Goal: Information Seeking & Learning: Learn about a topic

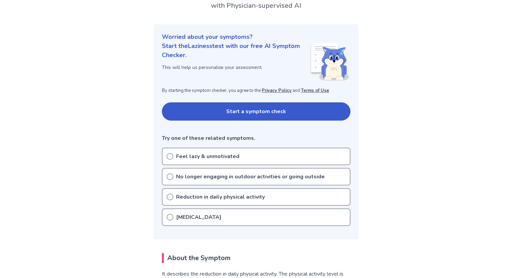
scroll to position [62, 0]
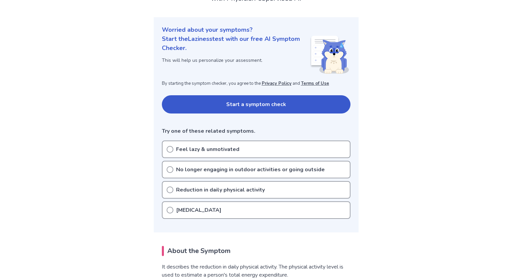
click at [195, 106] on button "Start a symptom check" at bounding box center [256, 104] width 188 height 18
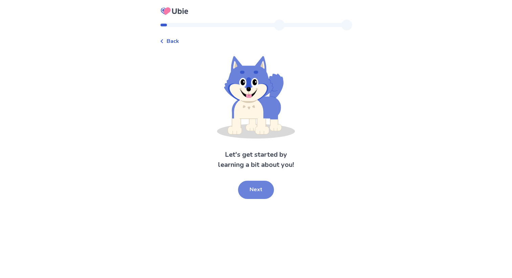
click at [264, 185] on button "Next" at bounding box center [256, 190] width 36 height 18
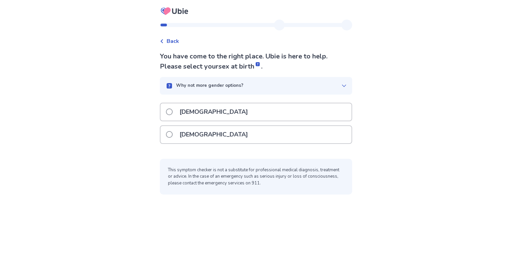
click at [277, 87] on div "Why not more gender options?" at bounding box center [253, 86] width 176 height 7
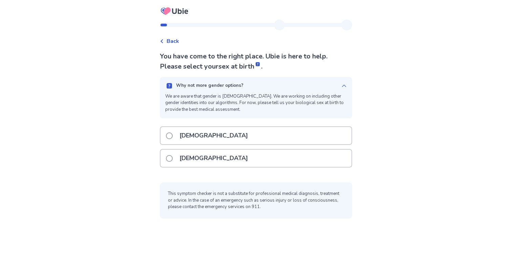
click at [281, 84] on div "Why not more gender options?" at bounding box center [253, 86] width 176 height 7
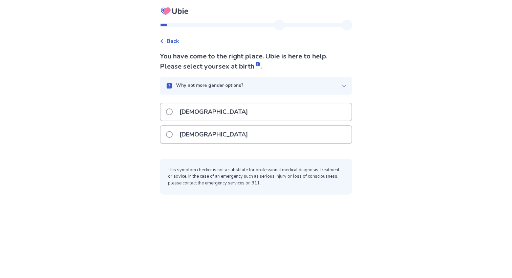
click at [252, 135] on div "[DEMOGRAPHIC_DATA]" at bounding box center [255, 134] width 191 height 17
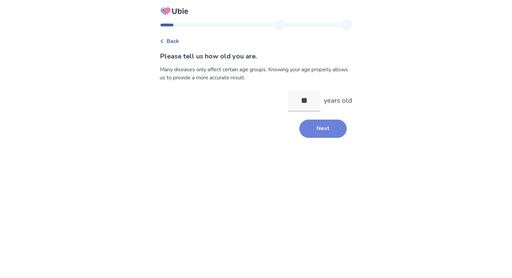
type input "**"
click at [320, 133] on button "Next" at bounding box center [322, 129] width 47 height 18
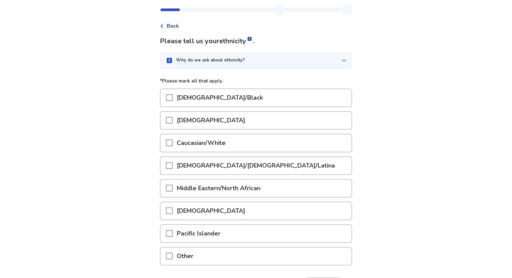
scroll to position [47, 0]
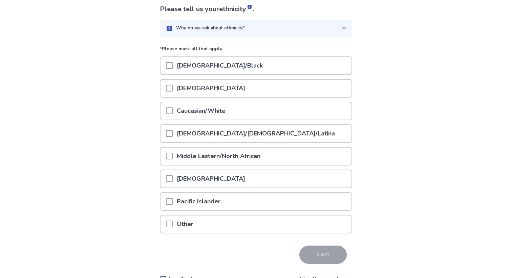
click at [173, 88] on span at bounding box center [169, 88] width 7 height 7
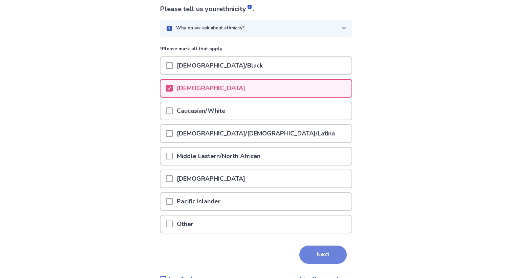
click at [312, 254] on button "Next" at bounding box center [322, 255] width 47 height 18
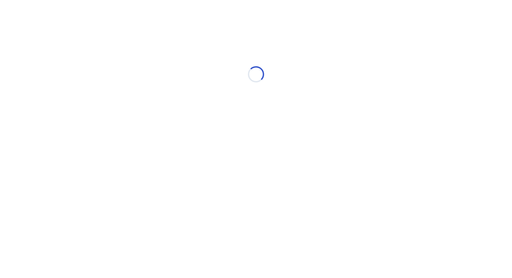
scroll to position [0, 0]
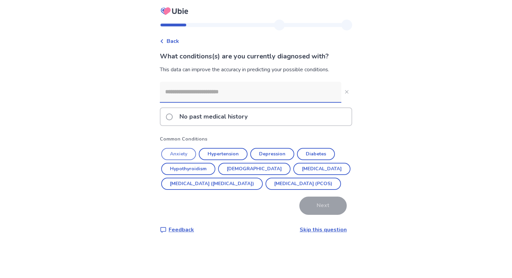
click at [187, 153] on button "Anxiety" at bounding box center [178, 154] width 35 height 12
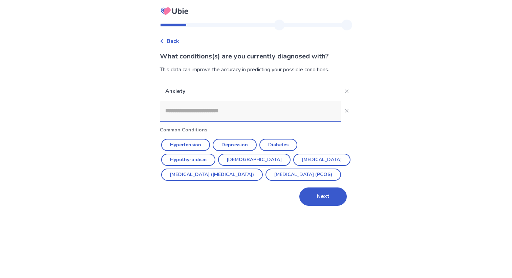
click at [215, 115] on input at bounding box center [250, 111] width 181 height 20
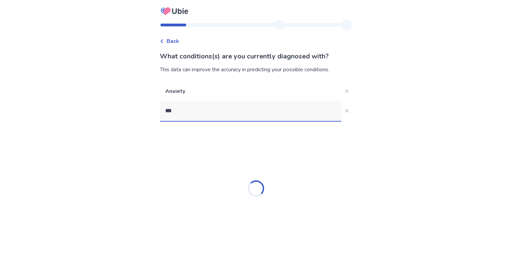
type input "****"
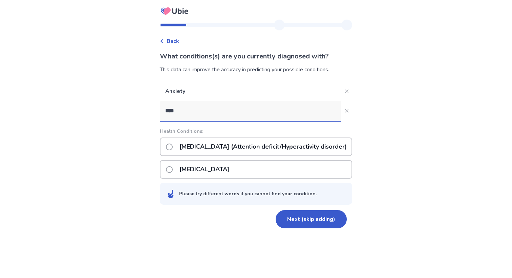
click at [230, 144] on p "[MEDICAL_DATA] (Attention deficit/Hyperactivity disorder)" at bounding box center [262, 146] width 175 height 17
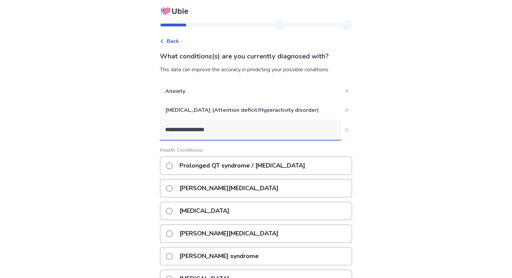
type input "**********"
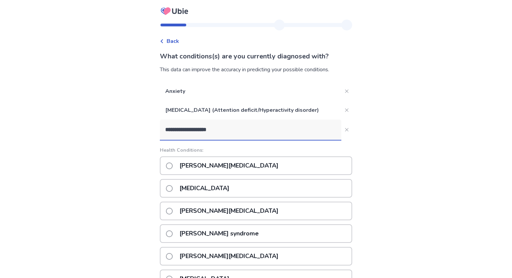
drag, startPoint x: 259, startPoint y: 126, endPoint x: 128, endPoint y: 126, distance: 130.6
click at [128, 126] on div "**********" at bounding box center [256, 218] width 512 height 437
drag, startPoint x: 283, startPoint y: 130, endPoint x: 130, endPoint y: 131, distance: 152.6
click at [130, 131] on div "**********" at bounding box center [256, 218] width 512 height 437
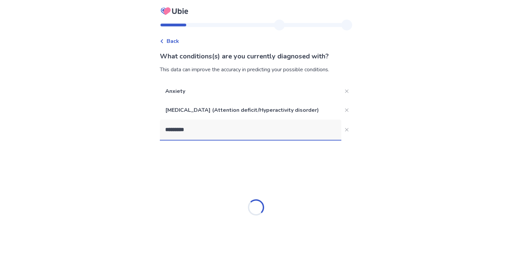
type input "**********"
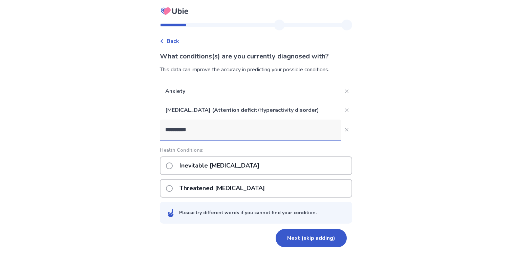
click at [204, 133] on input "**********" at bounding box center [250, 130] width 181 height 20
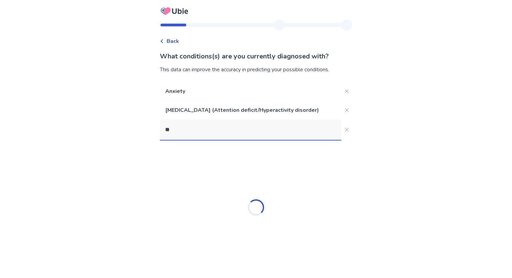
type input "*"
type input "*********"
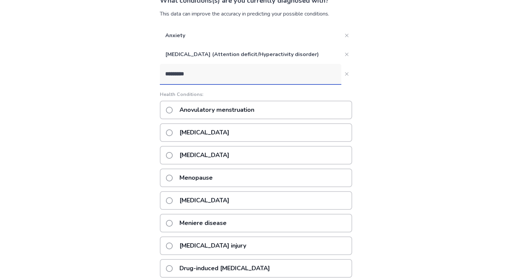
scroll to position [10, 0]
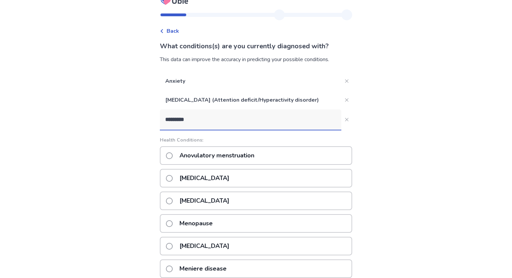
click at [195, 114] on input "*********" at bounding box center [250, 120] width 181 height 20
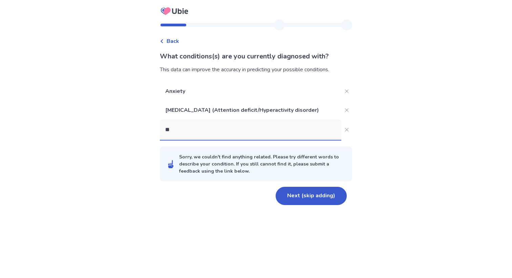
type input "***"
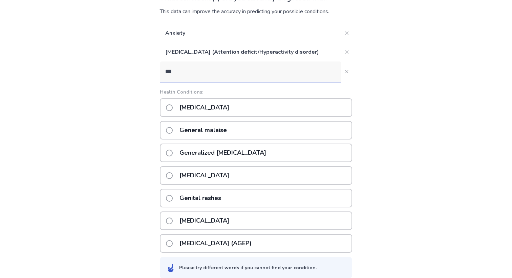
scroll to position [58, 0]
click at [220, 112] on p "[MEDICAL_DATA]" at bounding box center [204, 107] width 58 height 17
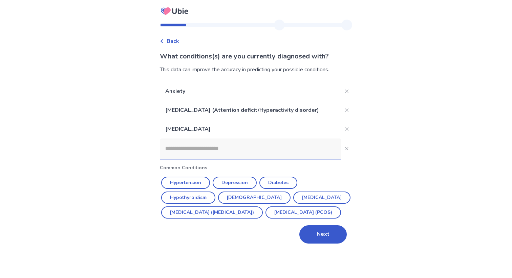
scroll to position [0, 0]
click at [307, 244] on button "Next" at bounding box center [322, 235] width 47 height 18
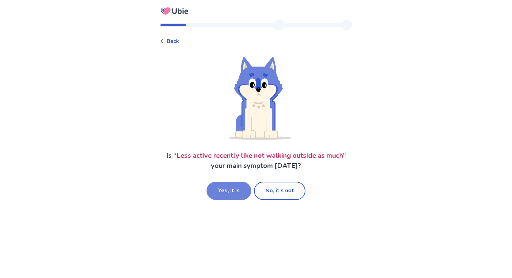
click at [240, 194] on button "Yes, it is" at bounding box center [228, 191] width 45 height 18
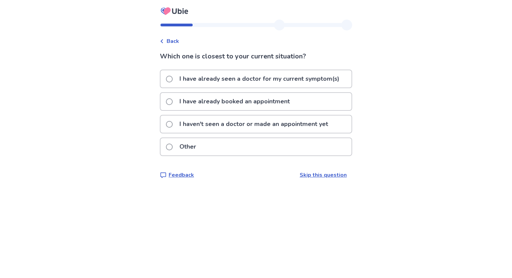
click at [291, 128] on p "I haven't seen a doctor or made an appointment yet" at bounding box center [253, 124] width 157 height 17
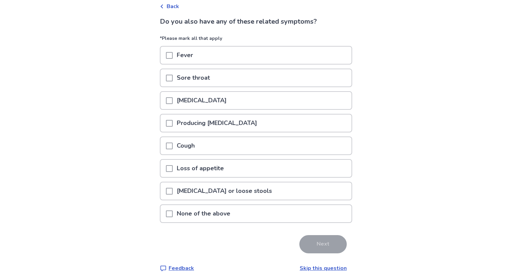
scroll to position [40, 0]
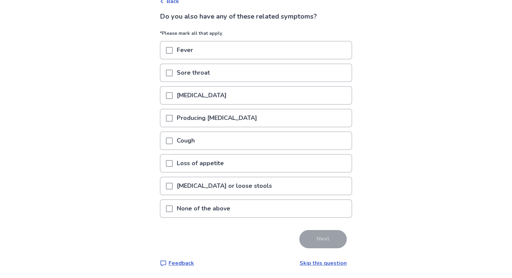
click at [245, 188] on p "[MEDICAL_DATA] or loose stools" at bounding box center [224, 186] width 103 height 17
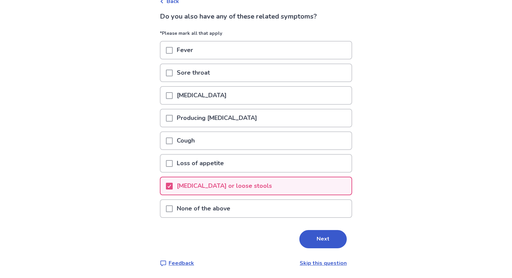
click at [238, 169] on div "Loss of appetite" at bounding box center [255, 163] width 191 height 17
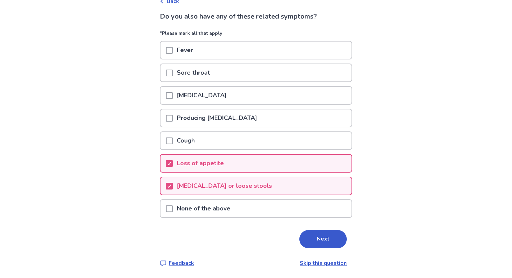
click at [300, 229] on div "Do you also have any of these related symptoms? *Please mark all that apply Fev…" at bounding box center [256, 140] width 192 height 256
click at [300, 233] on button "Next" at bounding box center [322, 239] width 47 height 18
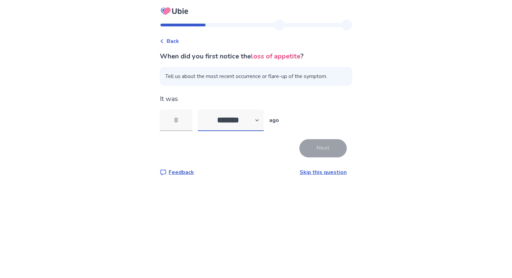
click at [228, 123] on select "******* ****** ******* ******** *******" at bounding box center [231, 121] width 66 height 22
select select "*"
click at [202, 110] on select "******* ****** ******* ******** *******" at bounding box center [231, 121] width 66 height 22
click at [191, 125] on input "tel" at bounding box center [176, 121] width 32 height 22
type input "*"
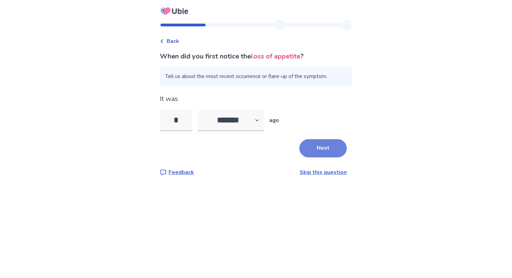
click at [312, 151] on button "Next" at bounding box center [322, 148] width 47 height 18
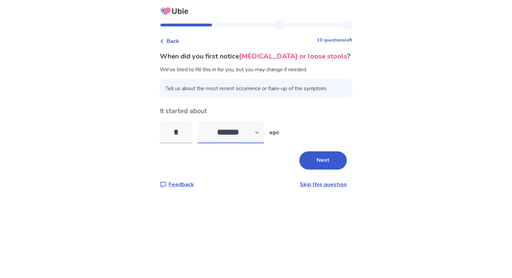
click at [213, 132] on select "******* ****** ******* ******** *******" at bounding box center [231, 133] width 66 height 22
select select "*"
click at [202, 122] on select "******* ****** ******* ******** *******" at bounding box center [231, 133] width 66 height 22
click at [189, 131] on input "*" at bounding box center [176, 133] width 32 height 22
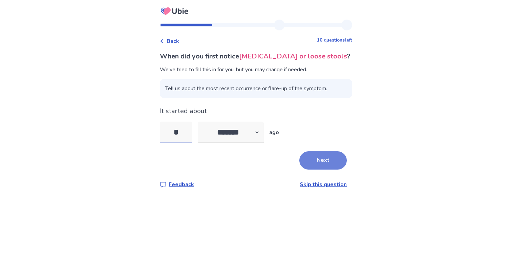
type input "*"
click at [309, 164] on button "Next" at bounding box center [322, 161] width 47 height 18
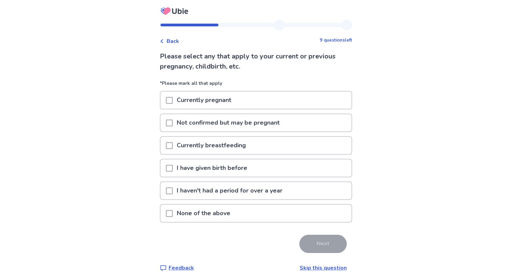
click at [262, 212] on div "None of the above" at bounding box center [255, 213] width 191 height 17
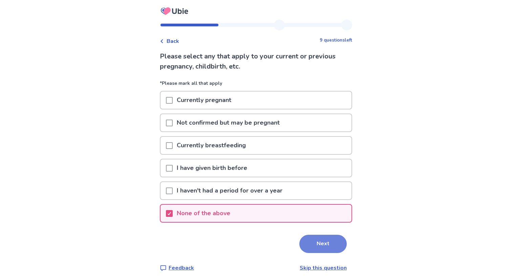
click at [320, 244] on button "Next" at bounding box center [322, 244] width 47 height 18
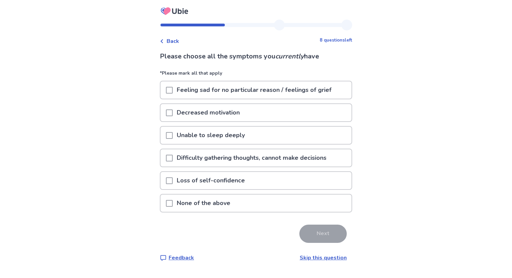
click at [305, 91] on p "Feeling sad for no particular reason / feelings of grief" at bounding box center [254, 90] width 163 height 17
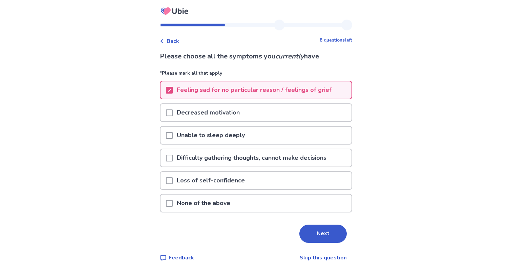
click at [301, 115] on div "Decreased motivation" at bounding box center [255, 112] width 191 height 17
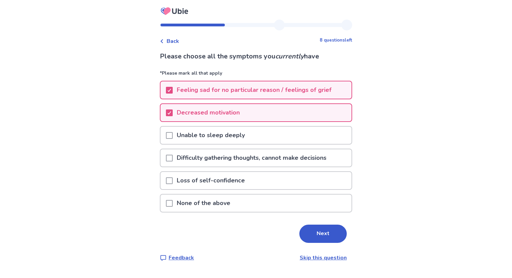
click at [294, 181] on div "Loss of self-confidence" at bounding box center [255, 180] width 191 height 17
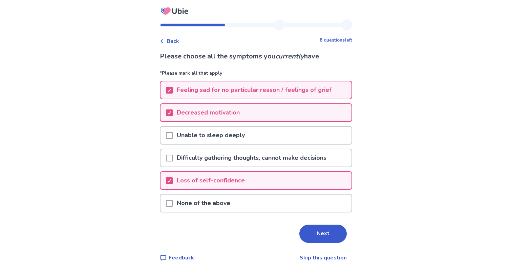
click at [295, 161] on p "Difficulty gathering thoughts, cannot make decisions" at bounding box center [252, 158] width 158 height 17
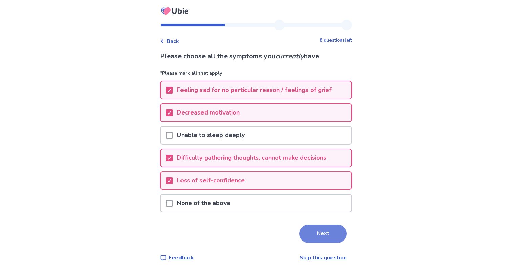
click at [313, 237] on button "Next" at bounding box center [322, 234] width 47 height 18
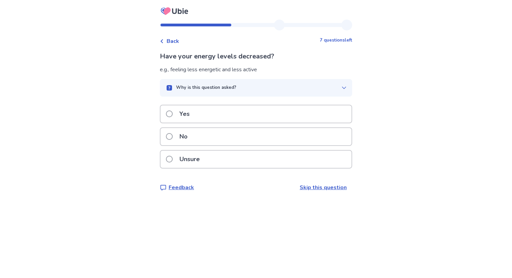
click at [283, 109] on div "Yes" at bounding box center [255, 114] width 191 height 17
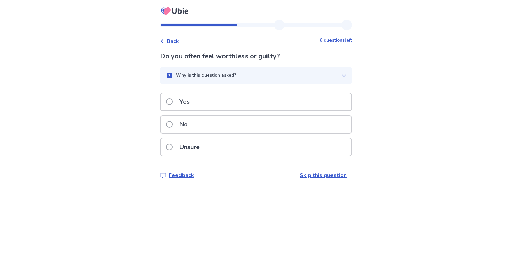
click at [275, 105] on div "Yes" at bounding box center [255, 101] width 191 height 17
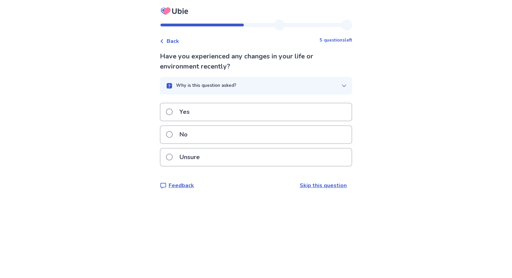
click at [263, 155] on div "Unsure" at bounding box center [255, 157] width 191 height 17
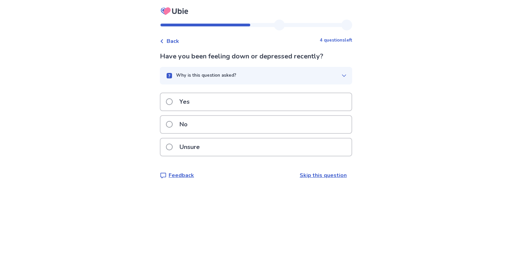
click at [260, 99] on div "Yes" at bounding box center [255, 101] width 191 height 17
click at [254, 145] on div "Unsure" at bounding box center [255, 147] width 191 height 17
click at [257, 148] on div "Unsure" at bounding box center [255, 147] width 191 height 17
click at [251, 105] on div "Yes" at bounding box center [255, 101] width 191 height 17
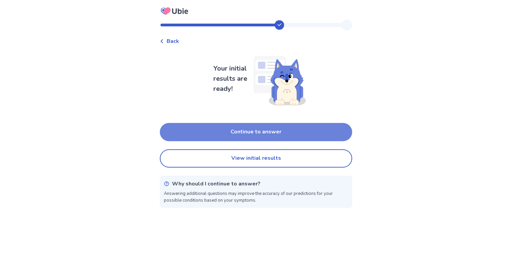
click at [256, 137] on button "Continue to answer" at bounding box center [256, 132] width 192 height 18
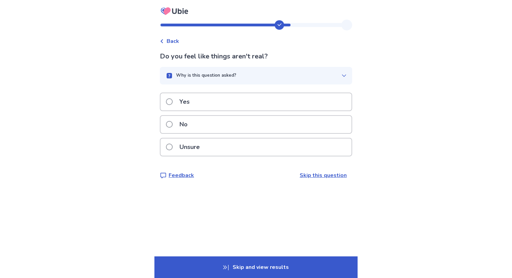
click at [257, 92] on div "Do you feel like things aren't real? Why is this question asked? Our AI is chec…" at bounding box center [256, 115] width 192 height 128
click at [259, 101] on div "Yes" at bounding box center [255, 101] width 191 height 17
click at [234, 133] on div "No" at bounding box center [255, 124] width 191 height 17
click at [226, 127] on div "No" at bounding box center [255, 124] width 191 height 17
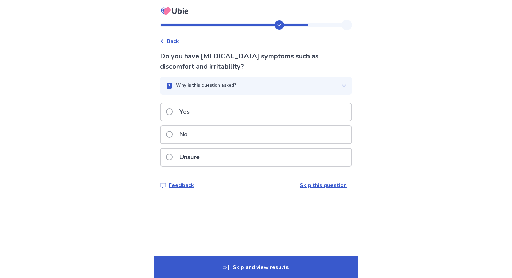
click at [224, 113] on div "Yes" at bounding box center [255, 112] width 191 height 17
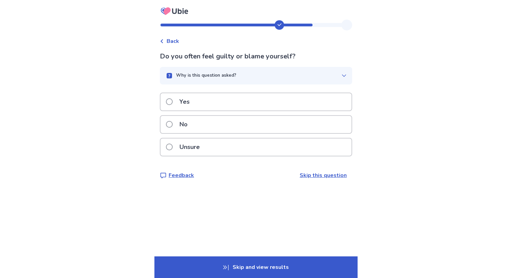
click at [223, 107] on div "Yes" at bounding box center [255, 101] width 191 height 17
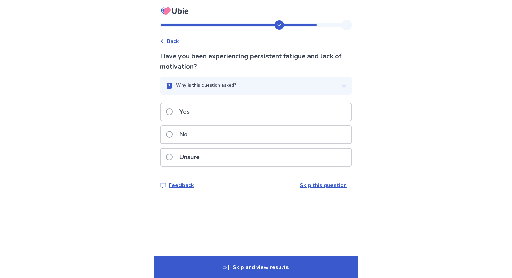
click at [223, 110] on div "Yes" at bounding box center [255, 112] width 191 height 17
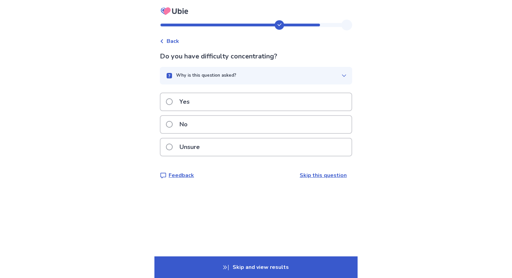
click at [224, 105] on div "Yes" at bounding box center [255, 101] width 191 height 17
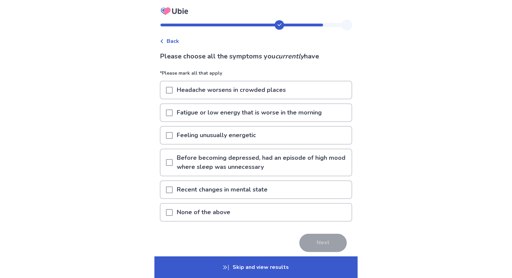
click at [173, 212] on span at bounding box center [169, 212] width 7 height 7
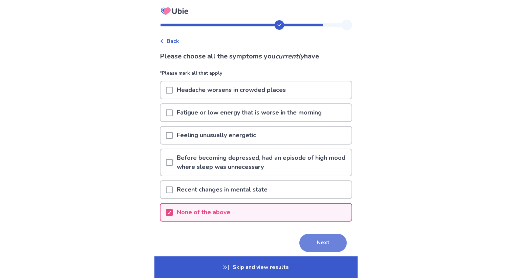
click at [310, 242] on button "Next" at bounding box center [322, 243] width 47 height 18
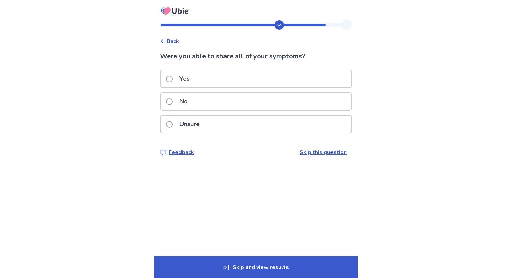
click at [226, 105] on div "No" at bounding box center [255, 101] width 191 height 17
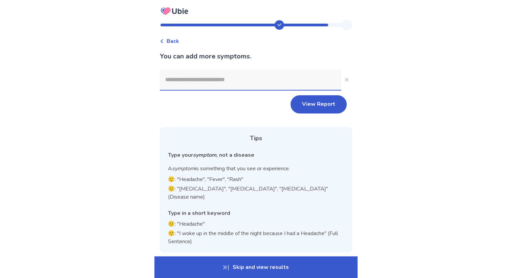
click at [221, 82] on input at bounding box center [250, 80] width 181 height 20
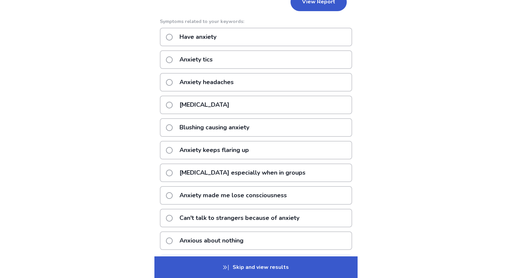
scroll to position [102, 0]
type input "*******"
click at [238, 108] on div "[MEDICAL_DATA]" at bounding box center [256, 105] width 192 height 19
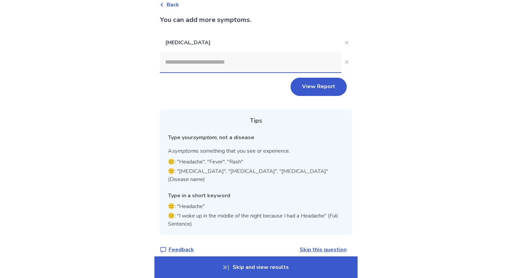
click at [230, 67] on input at bounding box center [250, 62] width 181 height 20
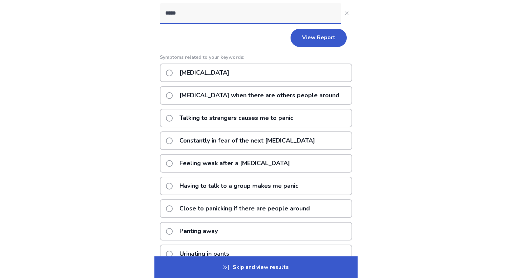
scroll to position [84, 0]
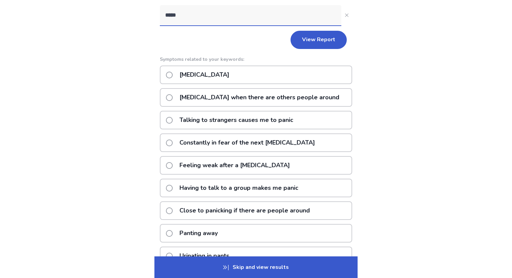
type input "*****"
click at [228, 77] on div "[MEDICAL_DATA]" at bounding box center [256, 75] width 192 height 19
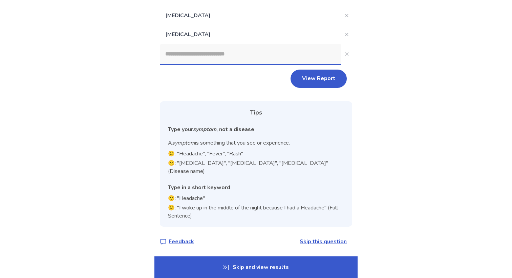
scroll to position [55, 0]
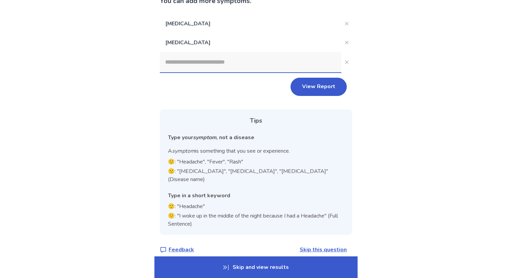
click at [222, 67] on input at bounding box center [250, 62] width 181 height 20
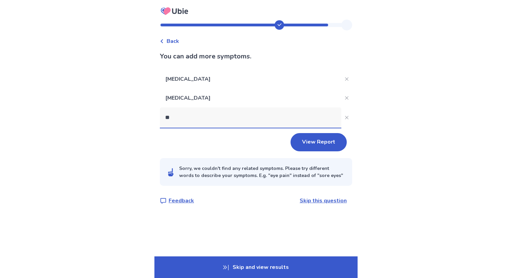
scroll to position [0, 0]
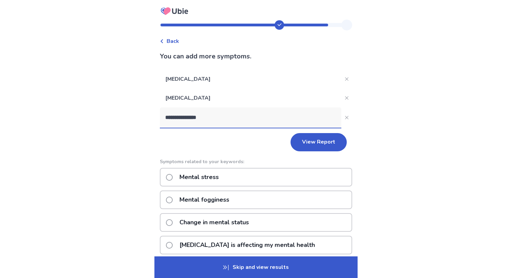
type input "**********"
drag, startPoint x: 228, startPoint y: 119, endPoint x: 147, endPoint y: 112, distance: 81.5
click at [147, 112] on div "**********" at bounding box center [256, 234] width 512 height 468
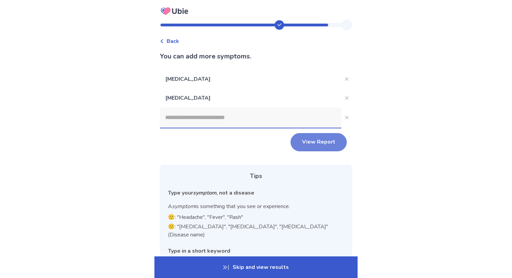
click at [299, 147] on button "View Report" at bounding box center [318, 142] width 56 height 18
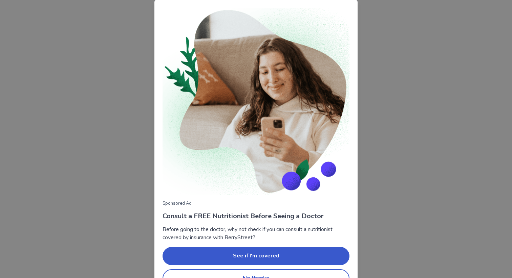
scroll to position [17, 0]
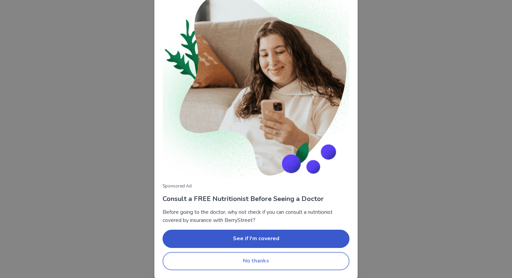
click at [252, 263] on button "No thanks" at bounding box center [255, 261] width 187 height 18
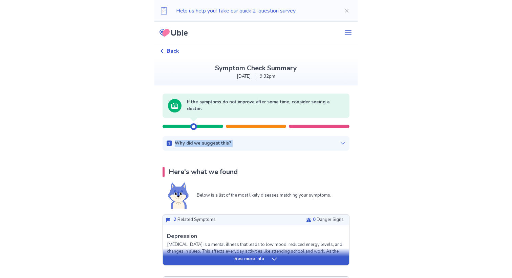
drag, startPoint x: 273, startPoint y: 125, endPoint x: 271, endPoint y: 167, distance: 42.7
click at [271, 167] on div "Here's what we found" at bounding box center [255, 172] width 187 height 10
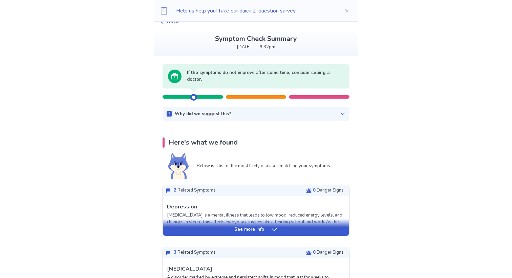
scroll to position [125, 0]
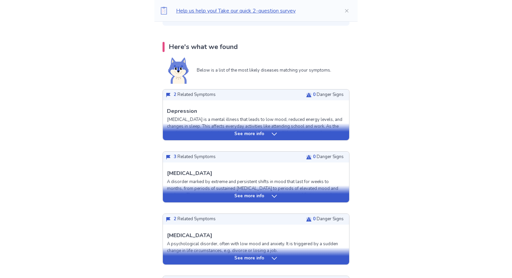
click at [306, 95] on icon at bounding box center [308, 95] width 5 height 4
click at [289, 133] on div "See more info" at bounding box center [256, 134] width 186 height 7
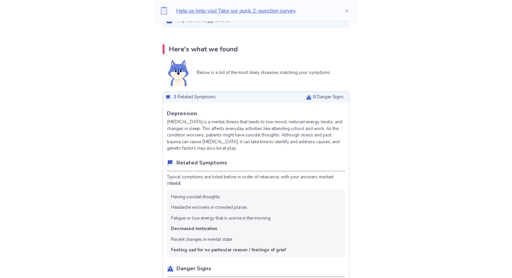
scroll to position [0, 0]
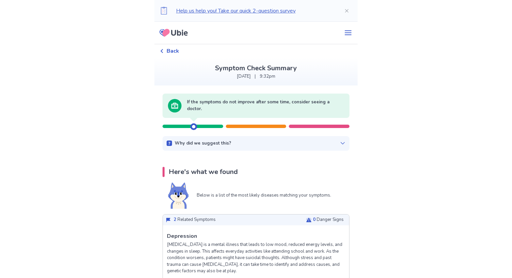
click at [178, 52] on span "Back" at bounding box center [172, 51] width 13 height 8
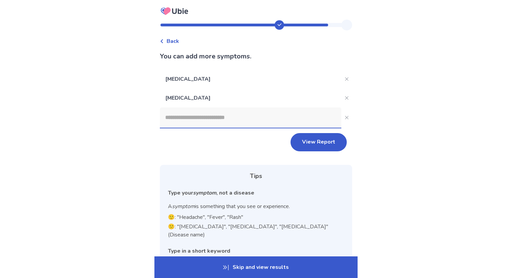
click at [179, 121] on input at bounding box center [250, 118] width 181 height 20
click at [168, 42] on div "Back" at bounding box center [169, 41] width 19 height 8
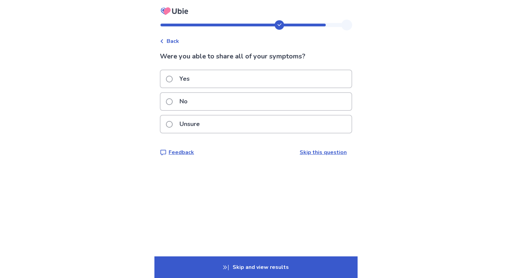
click at [175, 43] on span "Back" at bounding box center [172, 41] width 13 height 8
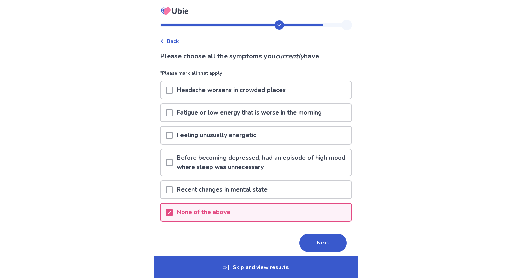
click at [188, 192] on p "Recent changes in mental state" at bounding box center [222, 189] width 99 height 17
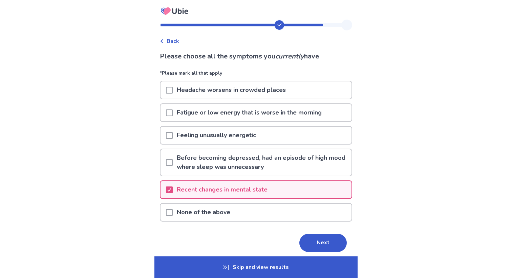
click at [230, 111] on p "Fatigue or low energy that is worse in the morning" at bounding box center [249, 112] width 153 height 17
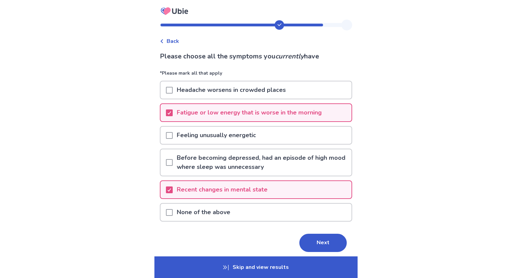
click at [189, 113] on p "Fatigue or low energy that is worse in the morning" at bounding box center [249, 112] width 153 height 17
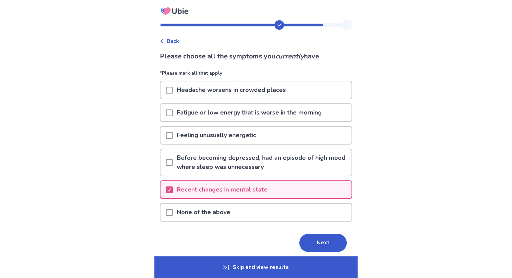
click at [189, 113] on p "Fatigue or low energy that is worse in the morning" at bounding box center [249, 112] width 153 height 17
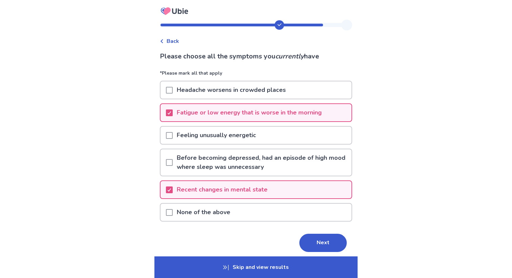
click at [229, 115] on p "Fatigue or low energy that is worse in the morning" at bounding box center [249, 112] width 153 height 17
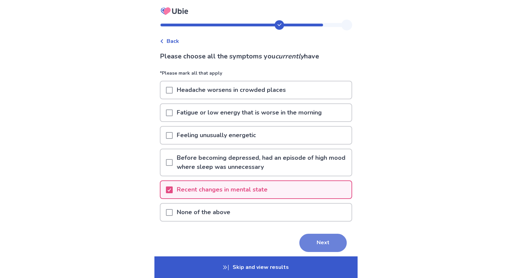
click at [305, 242] on button "Next" at bounding box center [322, 243] width 47 height 18
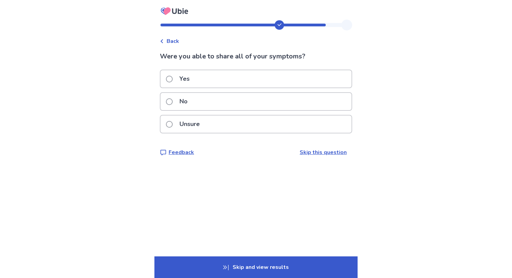
click at [241, 102] on div "No" at bounding box center [255, 101] width 191 height 17
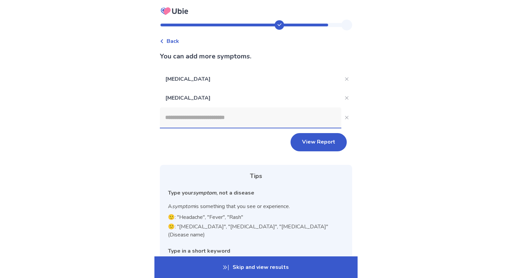
click at [226, 118] on input at bounding box center [250, 118] width 181 height 20
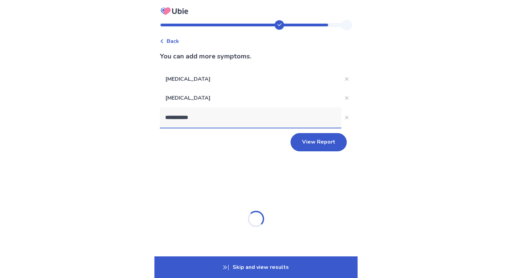
type input "**********"
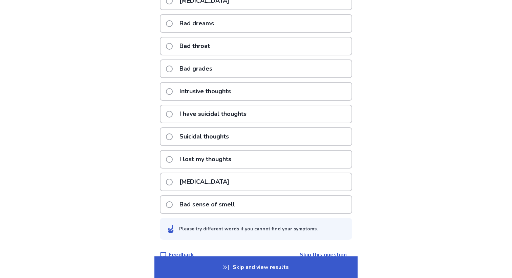
click at [206, 90] on p "Intrusive thoughts" at bounding box center [205, 91] width 60 height 17
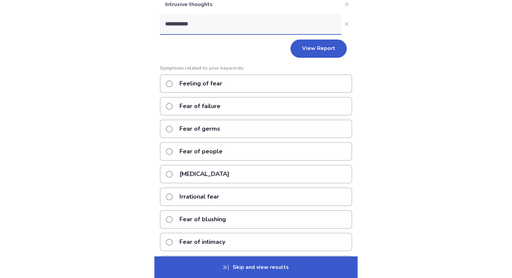
scroll to position [98, 0]
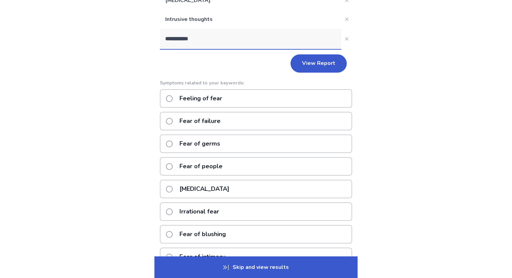
drag, startPoint x: 203, startPoint y: 43, endPoint x: 187, endPoint y: 41, distance: 16.1
click at [187, 41] on input "**********" at bounding box center [250, 39] width 181 height 20
click at [219, 40] on input "**********" at bounding box center [250, 39] width 181 height 20
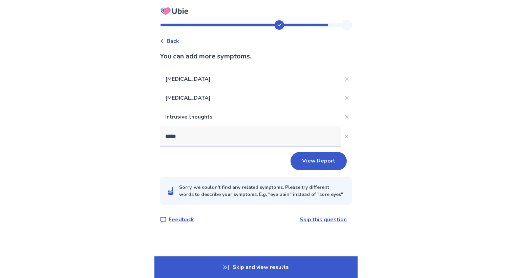
scroll to position [0, 0]
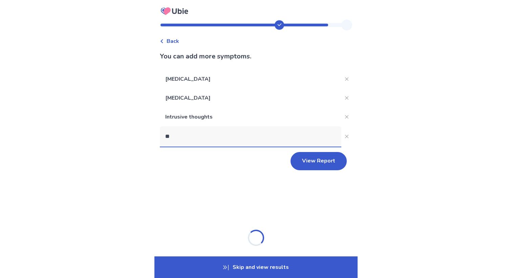
type input "*"
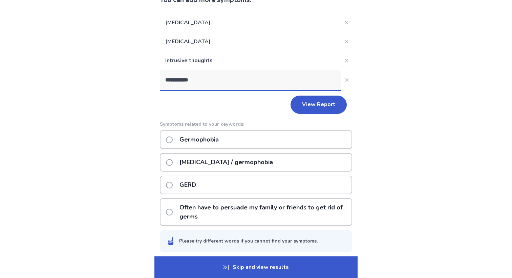
scroll to position [82, 0]
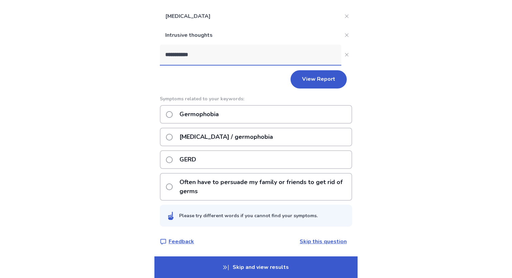
type input "**********"
click at [230, 136] on p "[MEDICAL_DATA] / germophobia" at bounding box center [226, 137] width 102 height 17
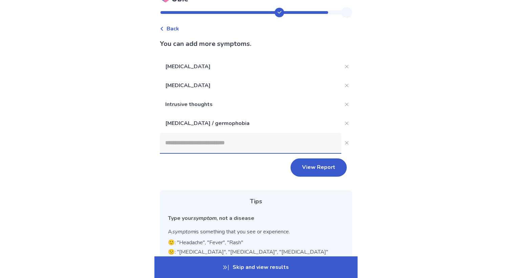
scroll to position [10, 0]
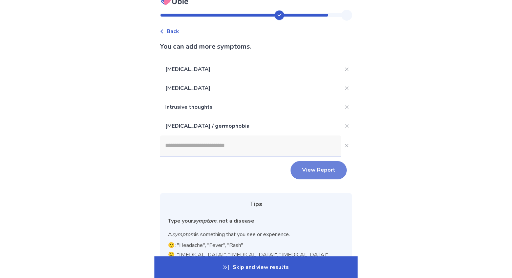
click at [298, 171] on button "View Report" at bounding box center [318, 170] width 56 height 18
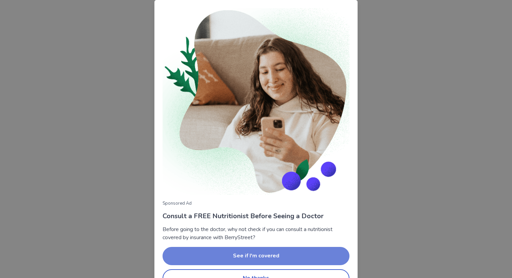
scroll to position [17, 0]
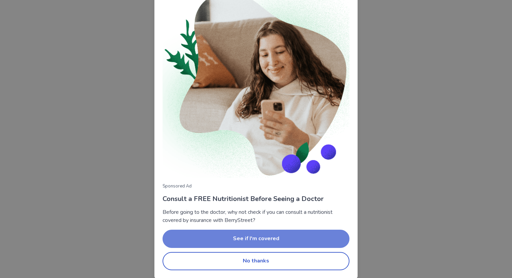
click at [254, 259] on button "No thanks" at bounding box center [255, 261] width 187 height 18
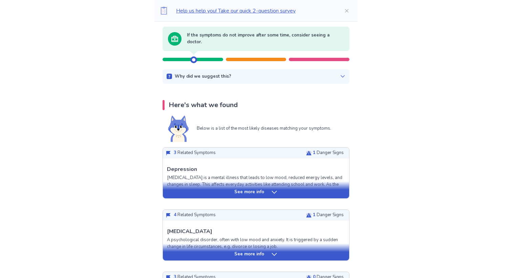
click at [259, 195] on p "See more info" at bounding box center [249, 192] width 30 height 7
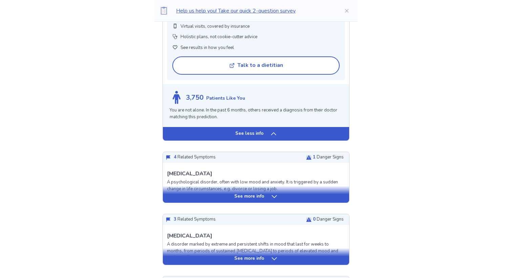
scroll to position [564, 0]
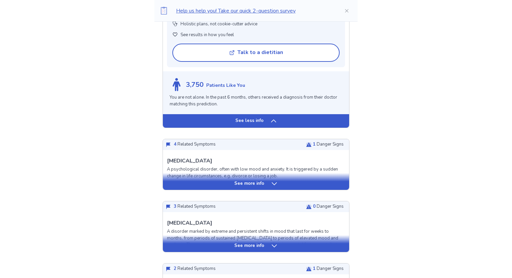
click at [264, 180] on div "See more info" at bounding box center [256, 181] width 186 height 17
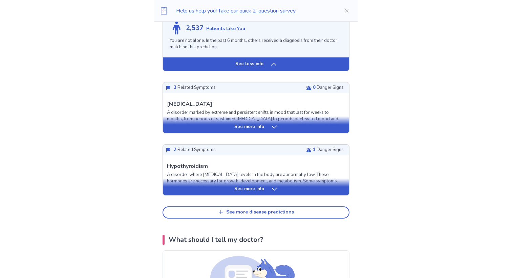
scroll to position [1165, 0]
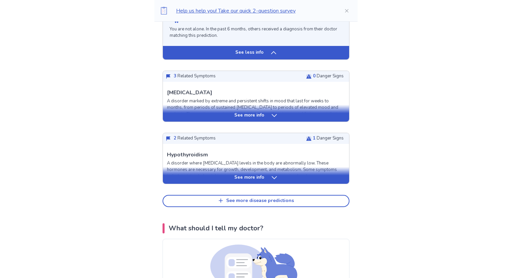
click at [263, 119] on p "See more info" at bounding box center [249, 115] width 30 height 7
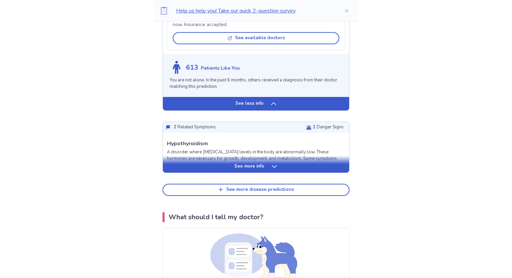
scroll to position [1696, 0]
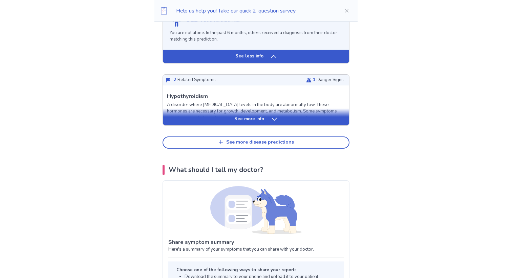
click at [257, 123] on p "See more info" at bounding box center [249, 119] width 30 height 7
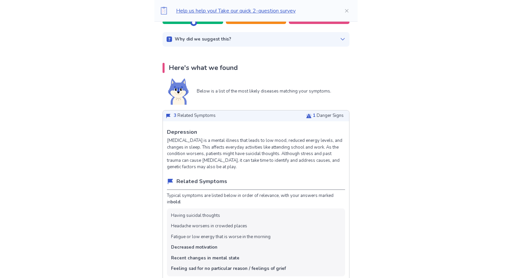
scroll to position [0, 0]
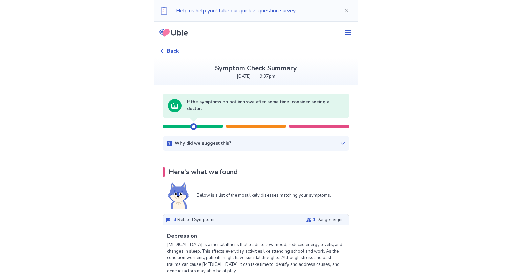
click at [170, 51] on div "Back" at bounding box center [169, 51] width 19 height 8
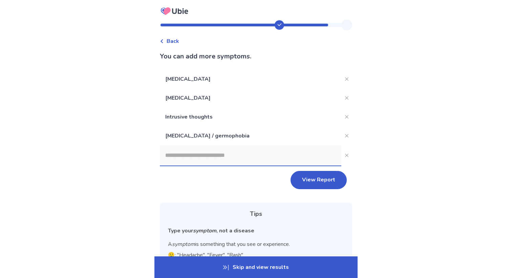
click at [190, 153] on input at bounding box center [250, 155] width 181 height 20
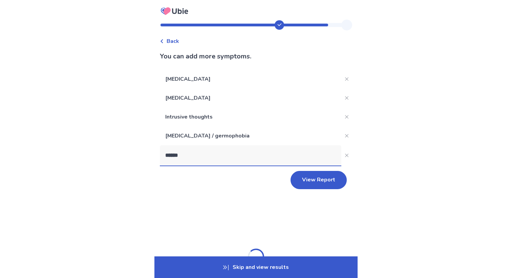
type input "*******"
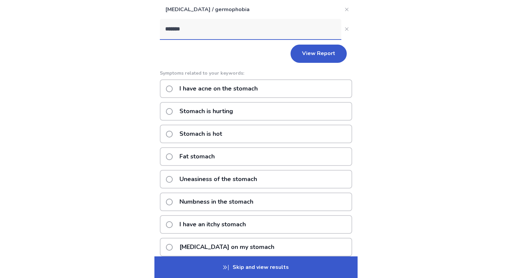
scroll to position [118, 0]
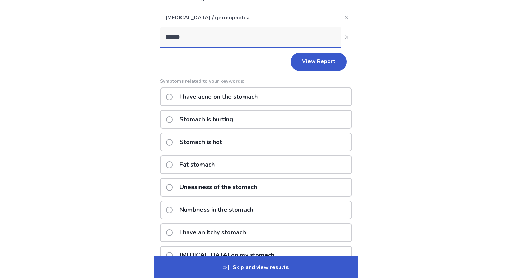
click at [237, 119] on p "Stomach is hurting" at bounding box center [206, 119] width 62 height 17
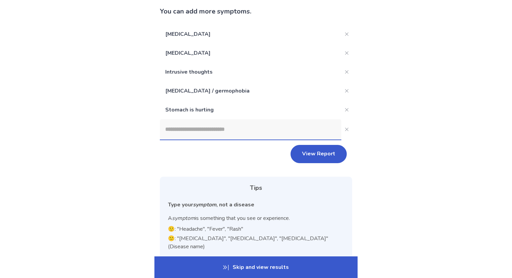
scroll to position [44, 0]
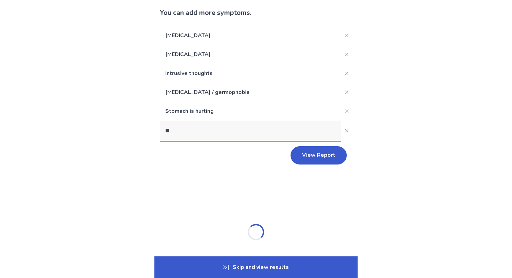
type input "***"
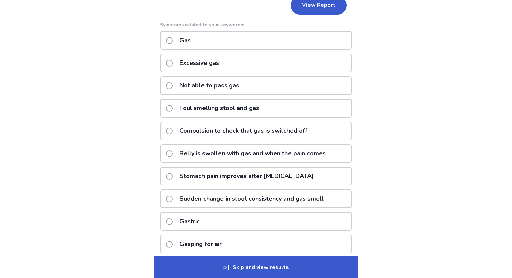
scroll to position [193, 0]
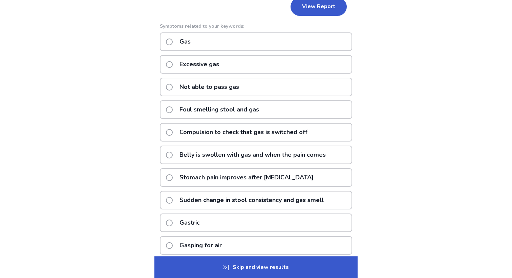
click at [195, 42] on p "Gas" at bounding box center [184, 41] width 19 height 17
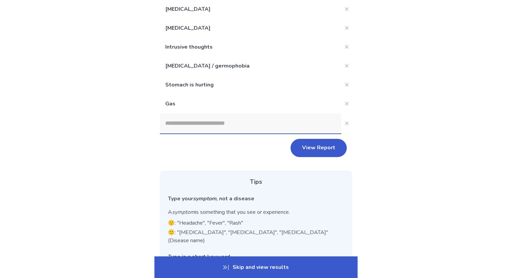
scroll to position [56, 0]
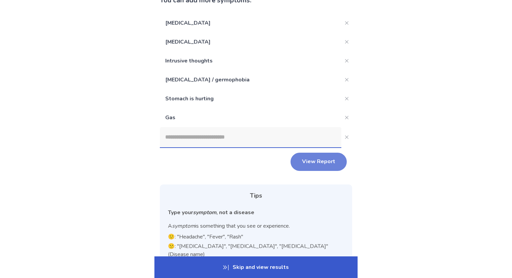
click at [295, 160] on button "View Report" at bounding box center [318, 162] width 56 height 18
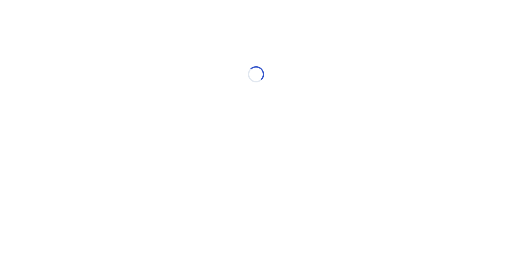
scroll to position [0, 0]
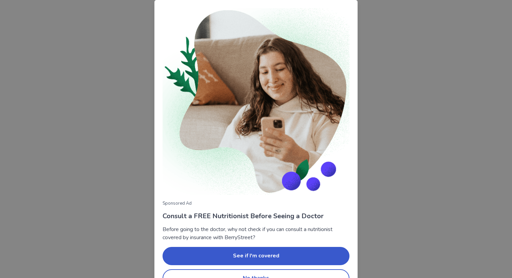
scroll to position [17, 0]
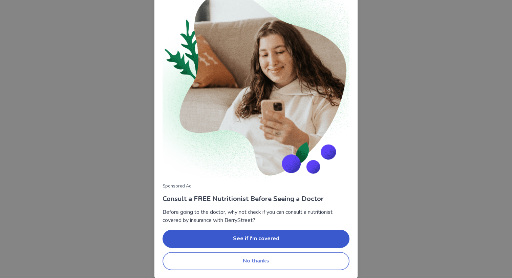
click at [276, 257] on button "No thanks" at bounding box center [255, 261] width 187 height 18
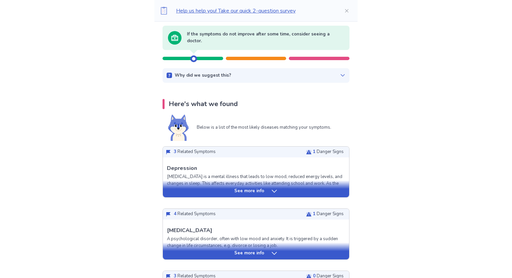
scroll to position [76, 0]
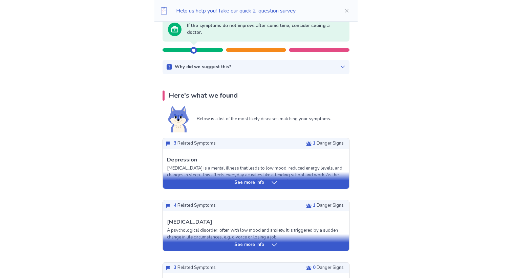
click at [211, 69] on p "Why did we suggest this?" at bounding box center [203, 67] width 57 height 7
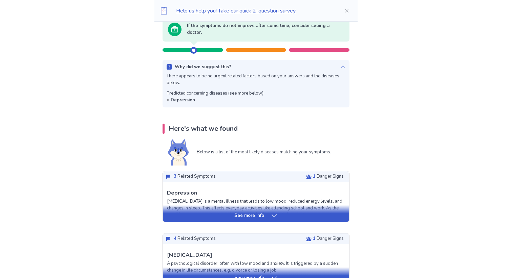
click at [212, 69] on p "Why did we suggest this?" at bounding box center [203, 67] width 57 height 7
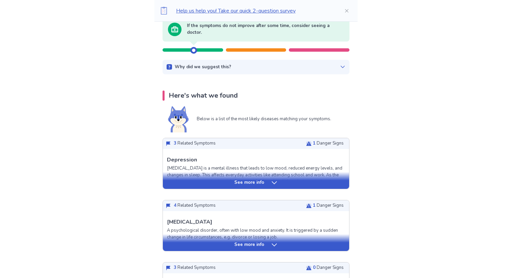
click at [212, 69] on p "Why did we suggest this?" at bounding box center [203, 67] width 57 height 7
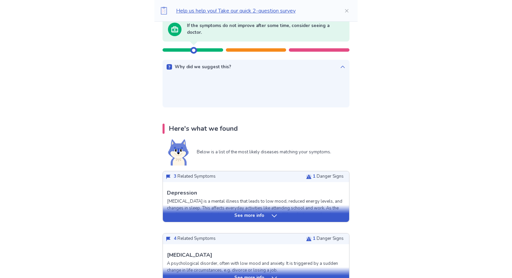
click at [212, 69] on p "Why did we suggest this?" at bounding box center [203, 67] width 57 height 7
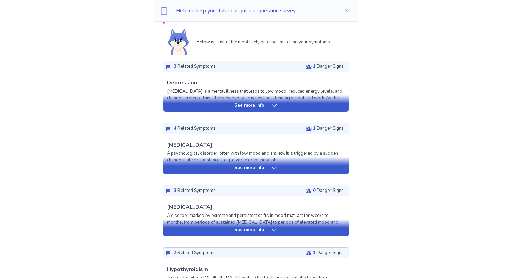
scroll to position [151, 0]
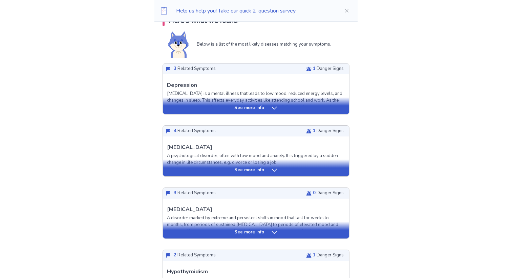
click at [188, 171] on div "See more info" at bounding box center [256, 170] width 186 height 7
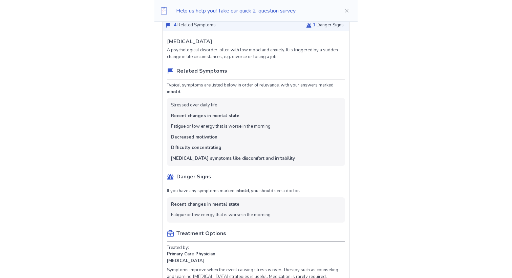
scroll to position [186, 0]
